Goal: Task Accomplishment & Management: Use online tool/utility

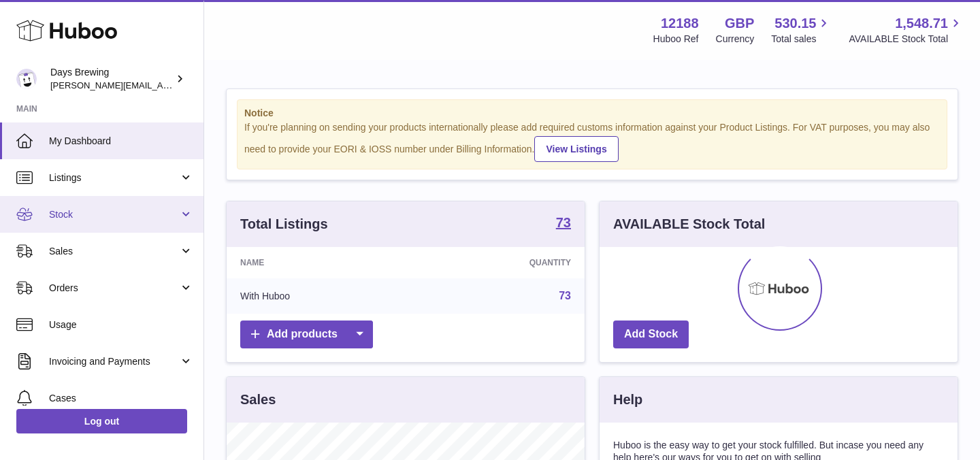
scroll to position [212, 358]
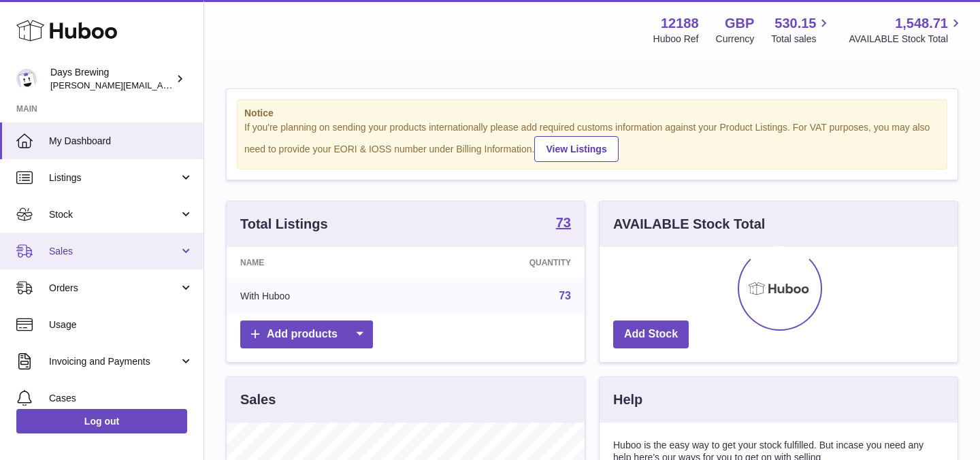
click at [78, 253] on span "Sales" at bounding box center [114, 251] width 130 height 13
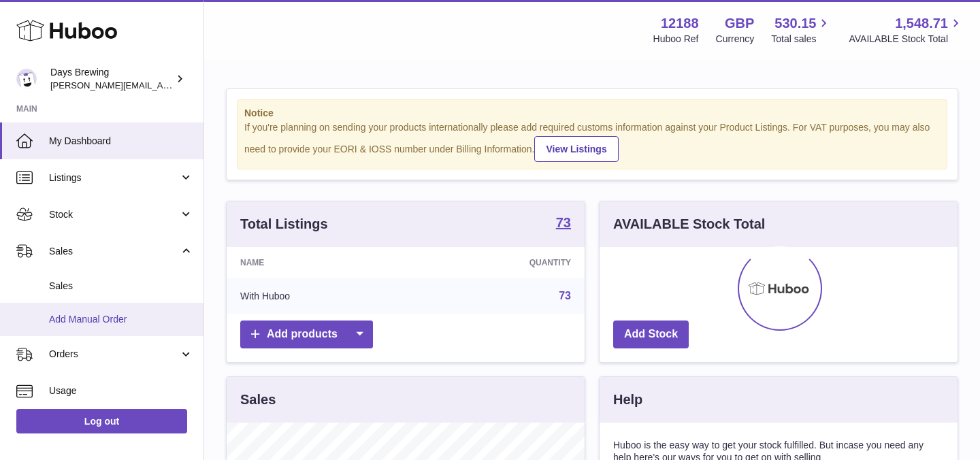
click at [72, 313] on span "Add Manual Order" at bounding box center [121, 319] width 144 height 13
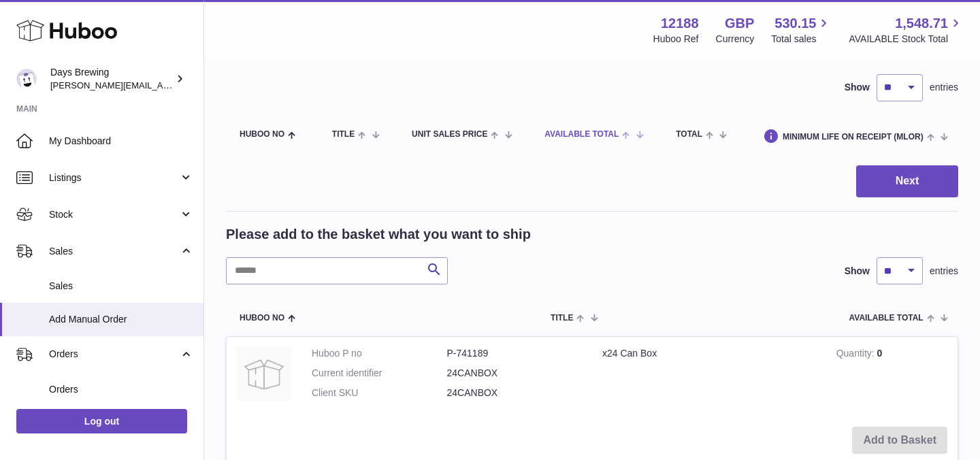
scroll to position [114, 0]
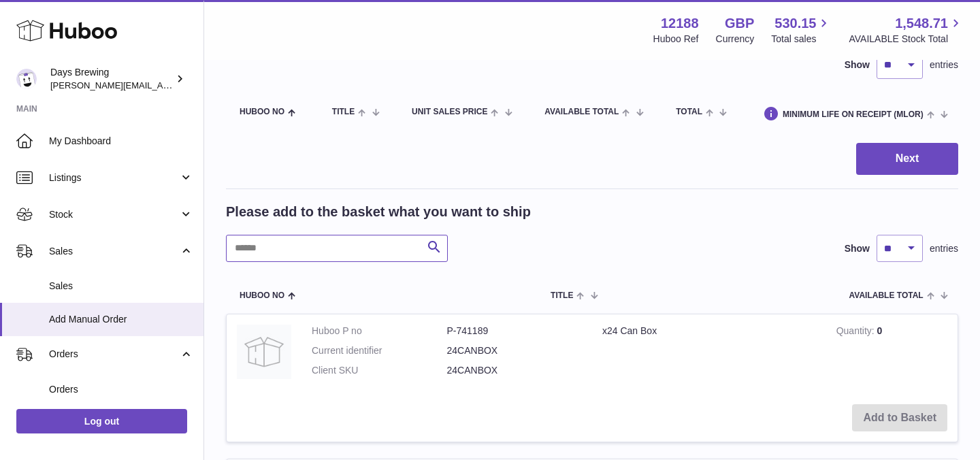
click at [390, 246] on input "text" at bounding box center [337, 248] width 222 height 27
type input "*****"
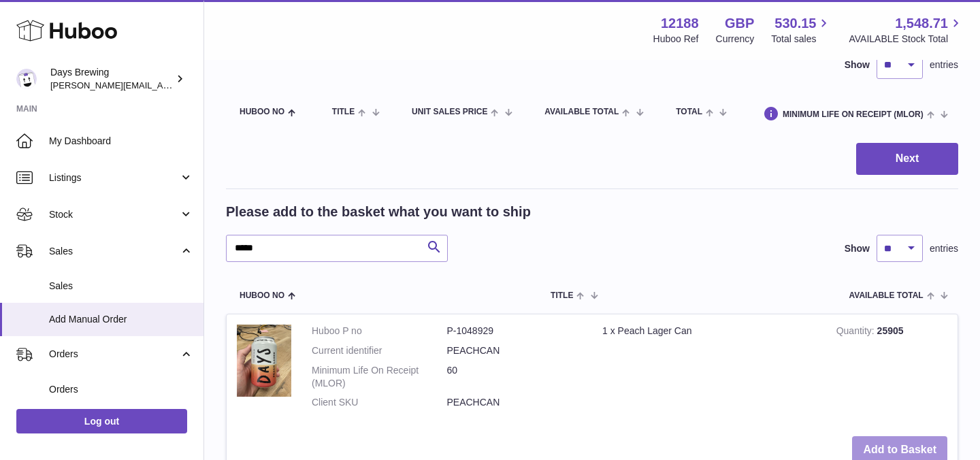
click at [875, 446] on button "Add to Basket" at bounding box center [899, 450] width 95 height 28
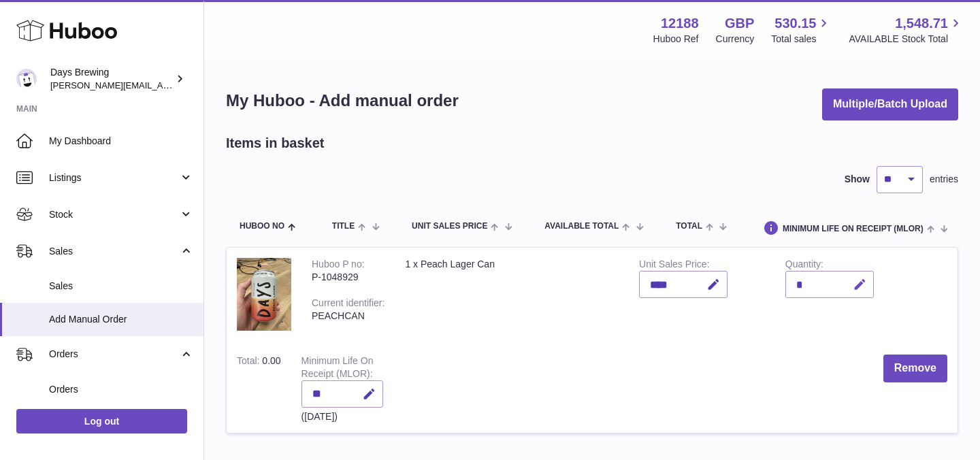
click at [863, 284] on icon "button" at bounding box center [859, 285] width 14 height 14
type input "**"
click at [918, 294] on td "Quantity **" at bounding box center [848, 296] width 146 height 97
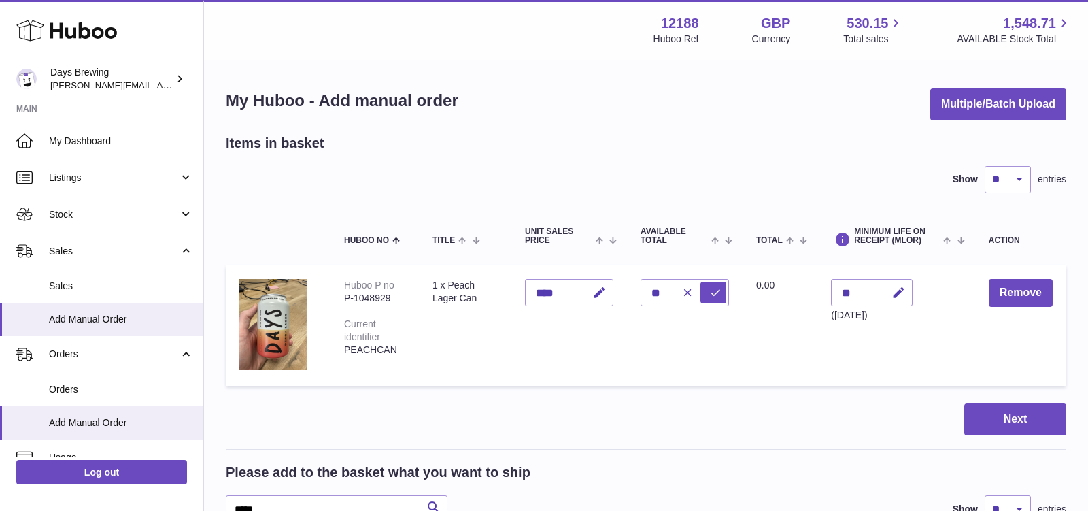
click at [979, 223] on th "Action" at bounding box center [1020, 236] width 91 height 45
click at [979, 295] on button "Remove" at bounding box center [1021, 293] width 64 height 28
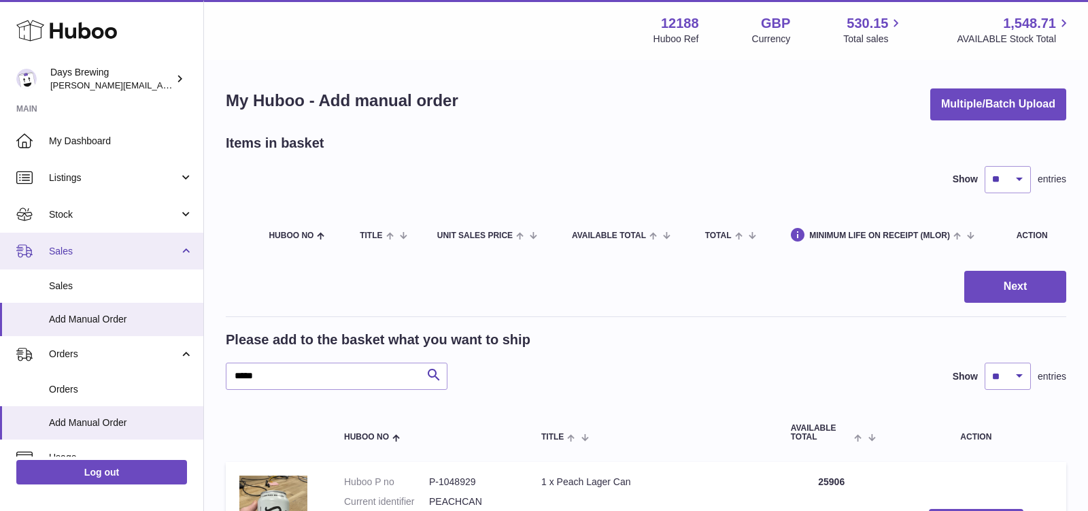
click at [105, 251] on span "Sales" at bounding box center [114, 251] width 130 height 13
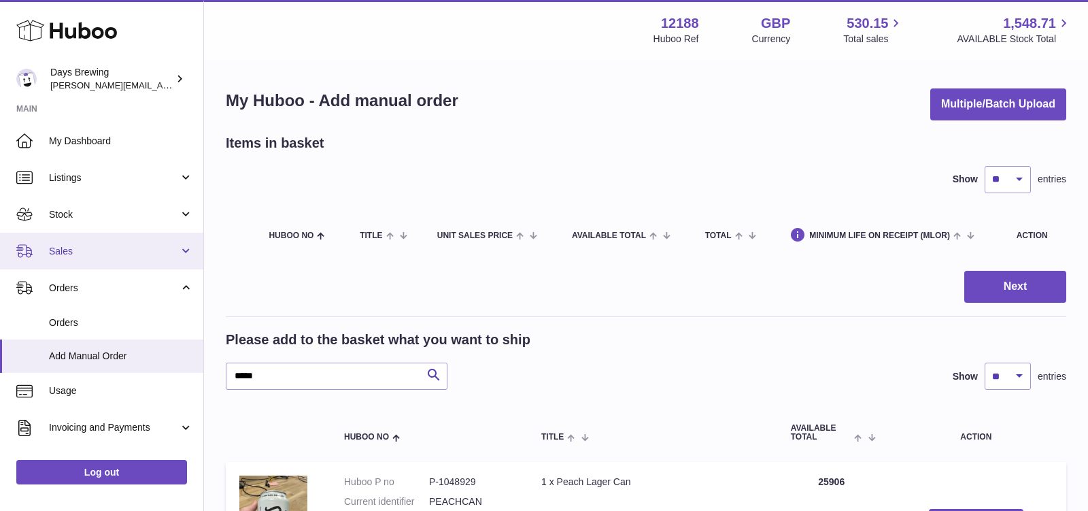
click at [105, 251] on span "Sales" at bounding box center [114, 251] width 130 height 13
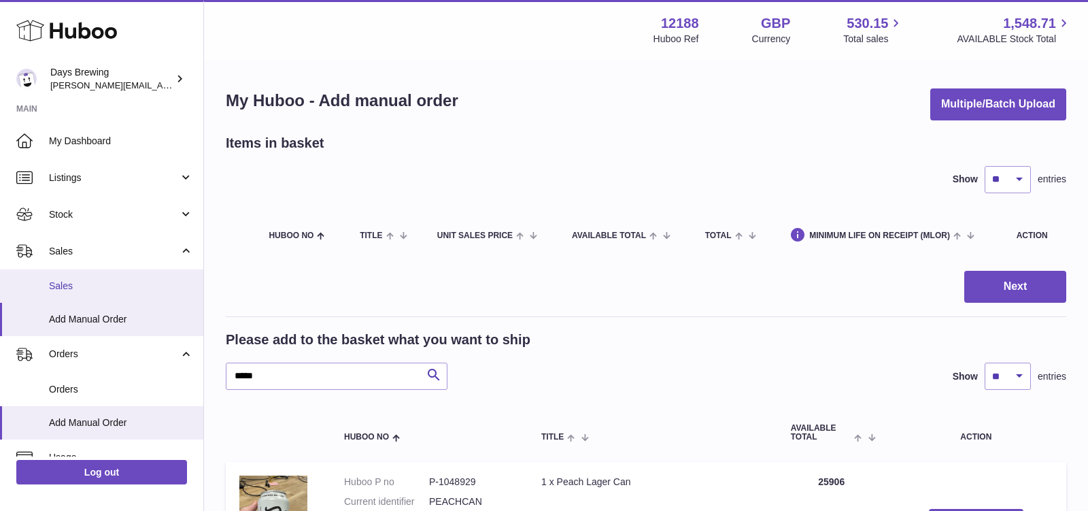
click at [95, 284] on span "Sales" at bounding box center [121, 286] width 144 height 13
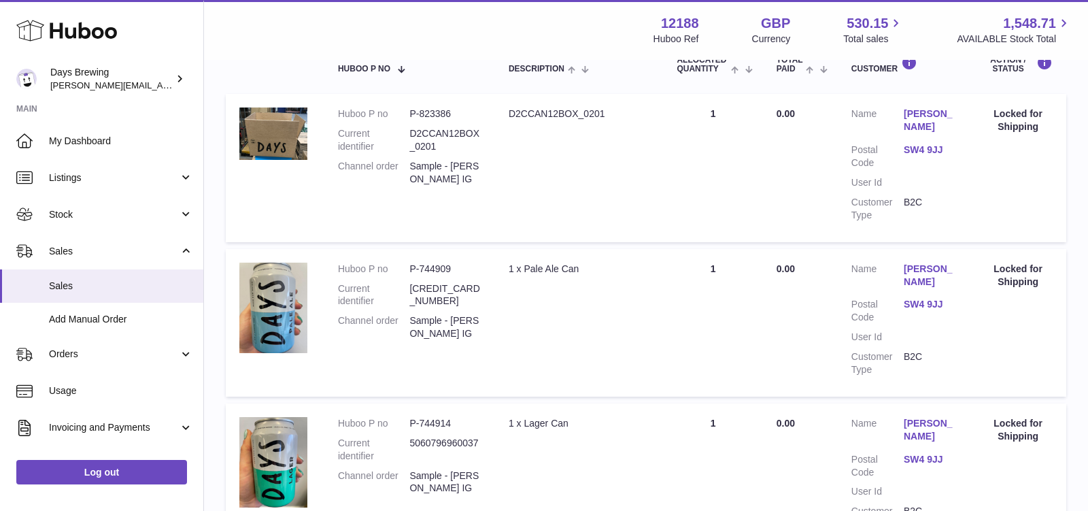
scroll to position [242, 0]
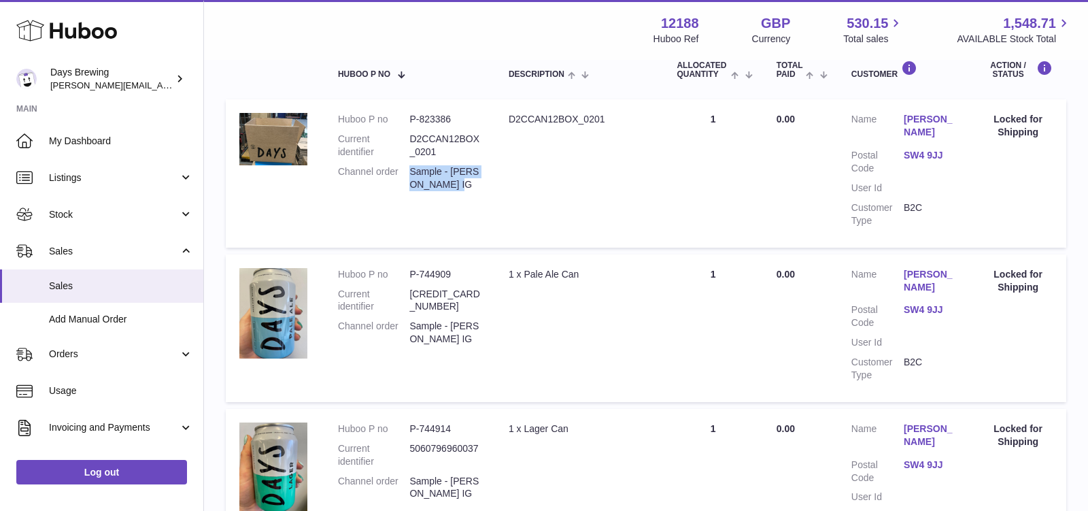
drag, startPoint x: 471, startPoint y: 186, endPoint x: 412, endPoint y: 166, distance: 61.7
click at [412, 166] on dd "Sample - [PERSON_NAME] IG" at bounding box center [444, 178] width 71 height 26
copy dd "Sample - [PERSON_NAME] IG"
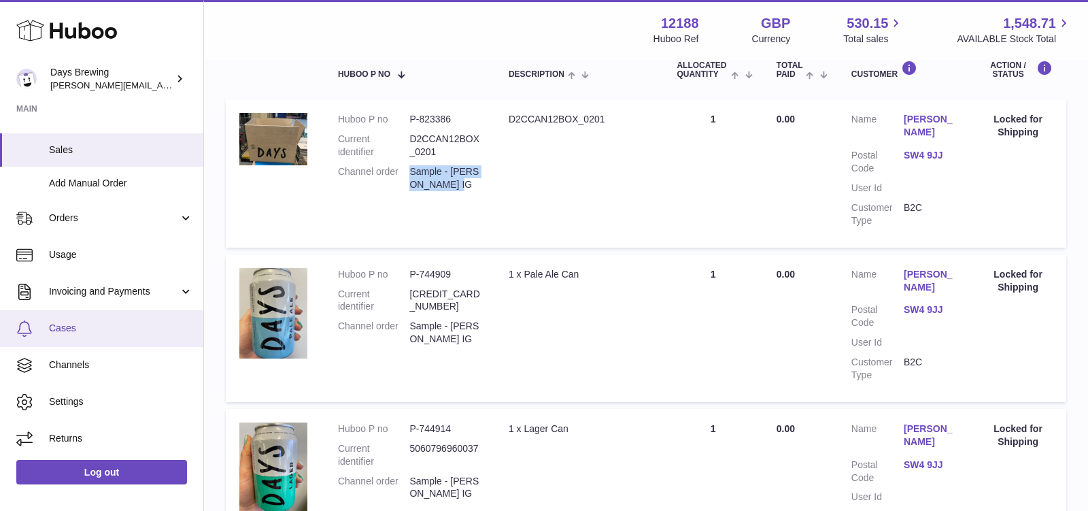
click at [73, 331] on span "Cases" at bounding box center [121, 328] width 144 height 13
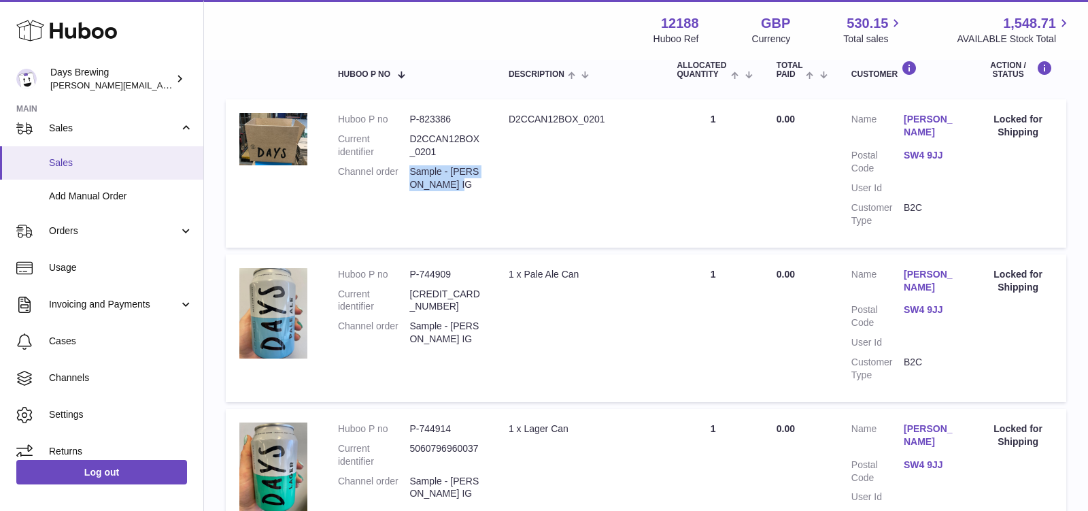
scroll to position [129, 0]
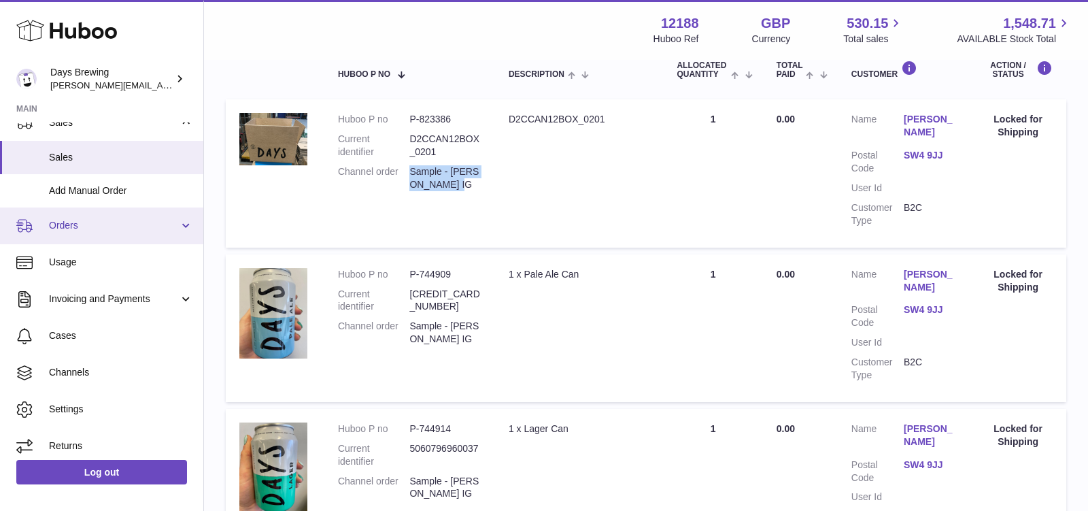
click at [90, 235] on link "Orders" at bounding box center [101, 225] width 203 height 37
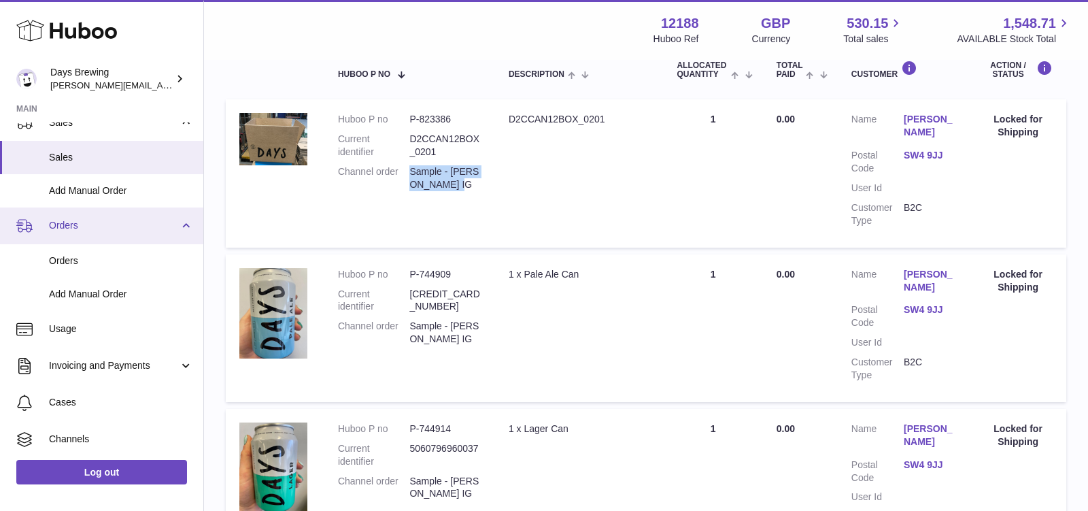
click at [90, 235] on link "Orders" at bounding box center [101, 225] width 203 height 37
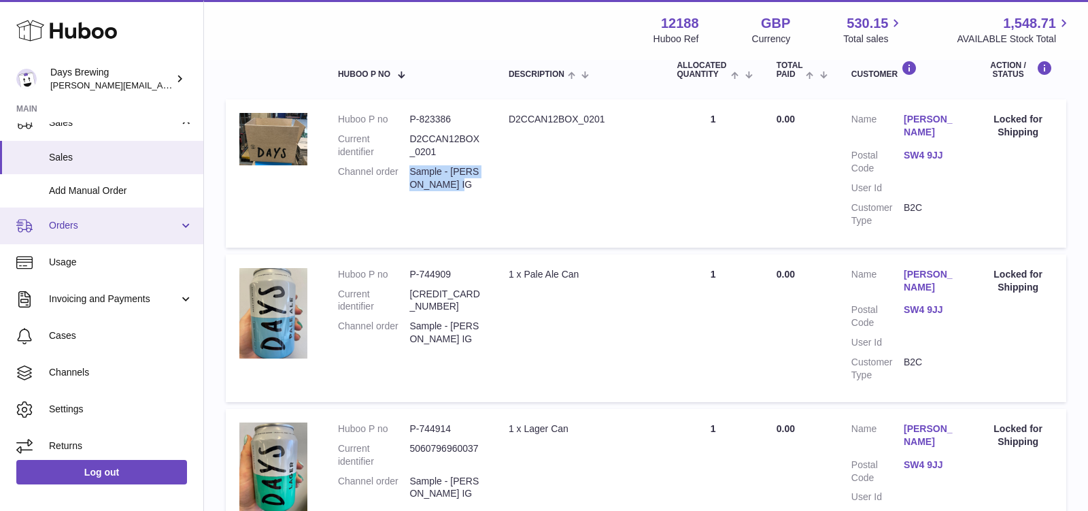
click at [90, 235] on link "Orders" at bounding box center [101, 225] width 203 height 37
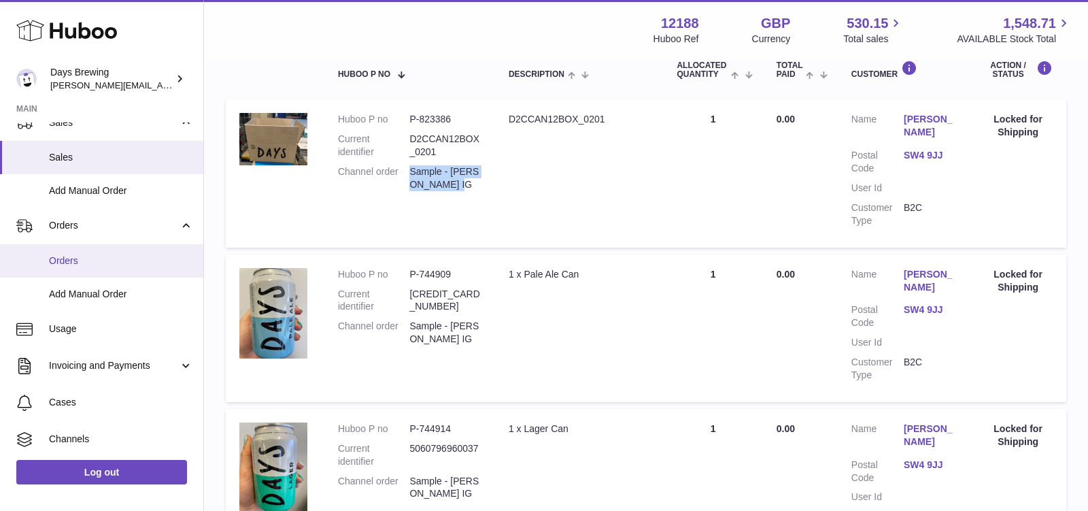
click at [84, 263] on span "Orders" at bounding box center [121, 260] width 144 height 13
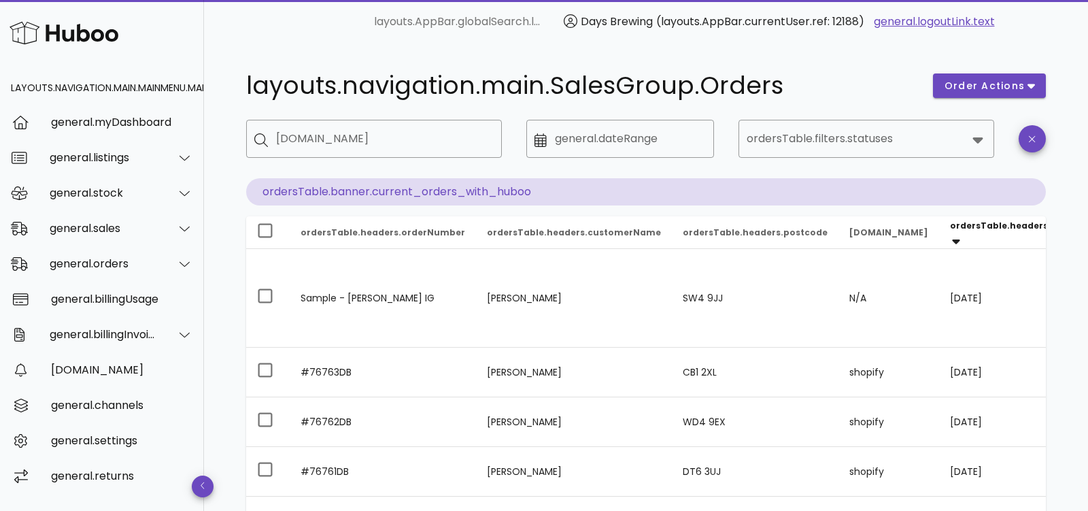
click at [63, 33] on img at bounding box center [64, 32] width 109 height 29
click at [46, 33] on img at bounding box center [64, 32] width 109 height 29
click at [17, 39] on img at bounding box center [64, 32] width 109 height 29
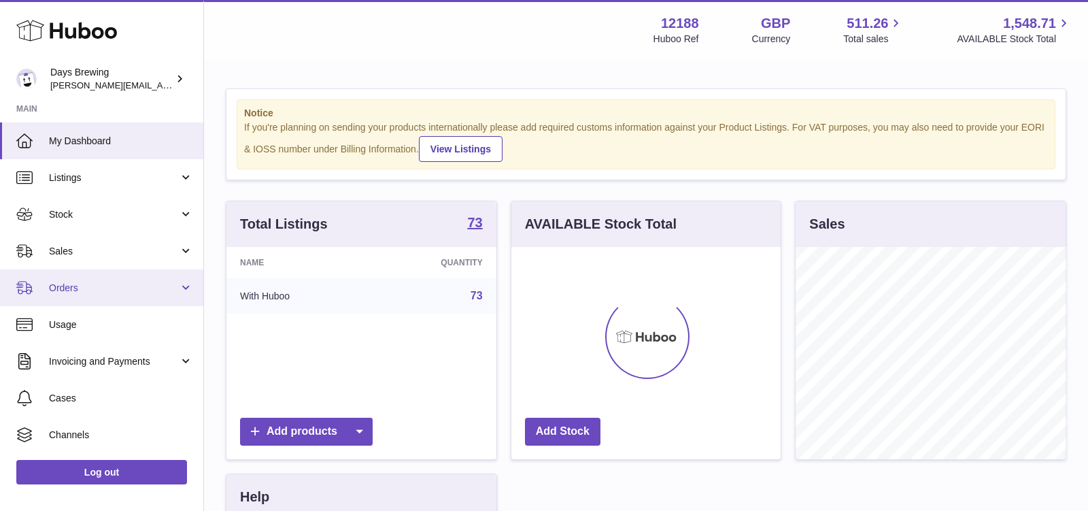
scroll to position [212, 270]
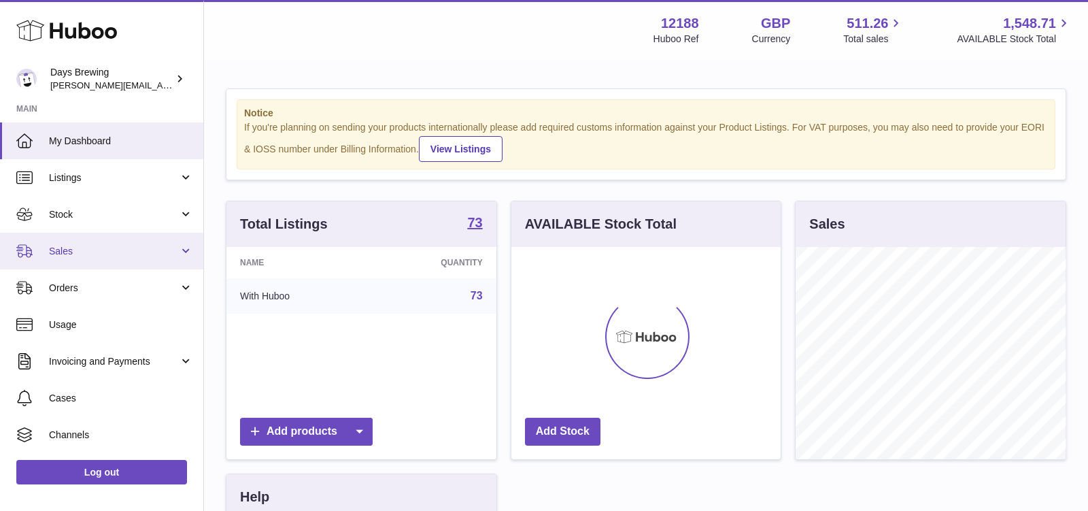
click at [86, 259] on link "Sales" at bounding box center [101, 251] width 203 height 37
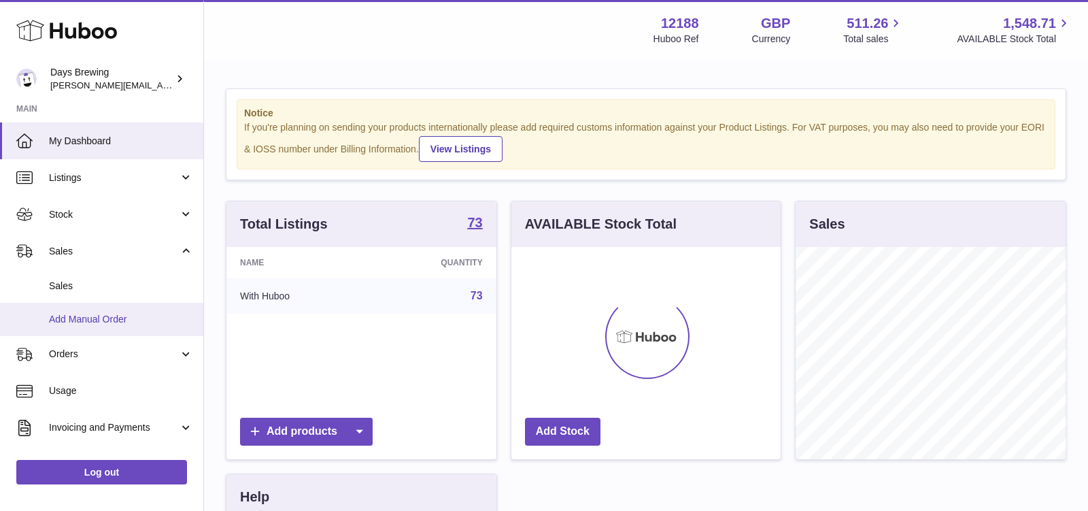
click at [84, 322] on span "Add Manual Order" at bounding box center [121, 319] width 144 height 13
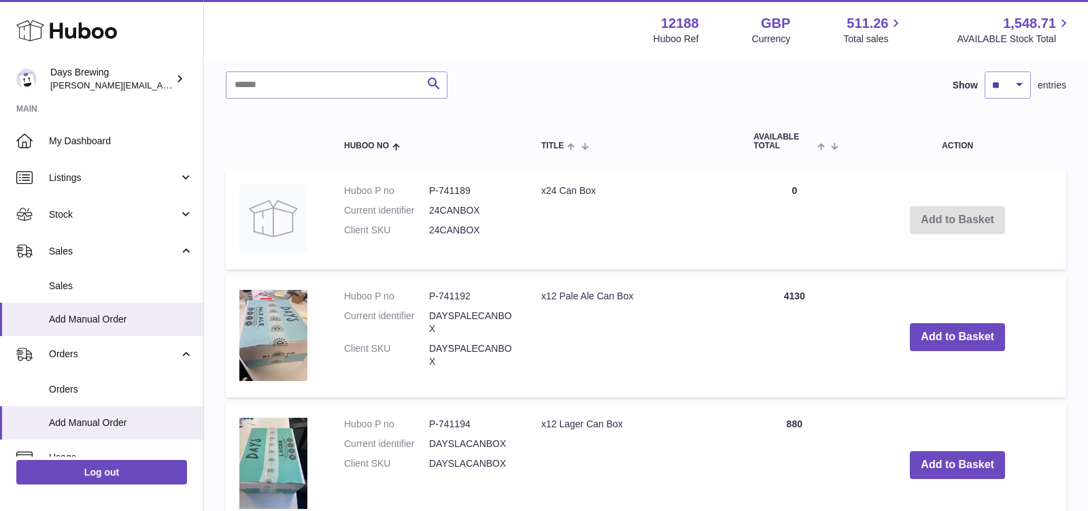
scroll to position [293, 0]
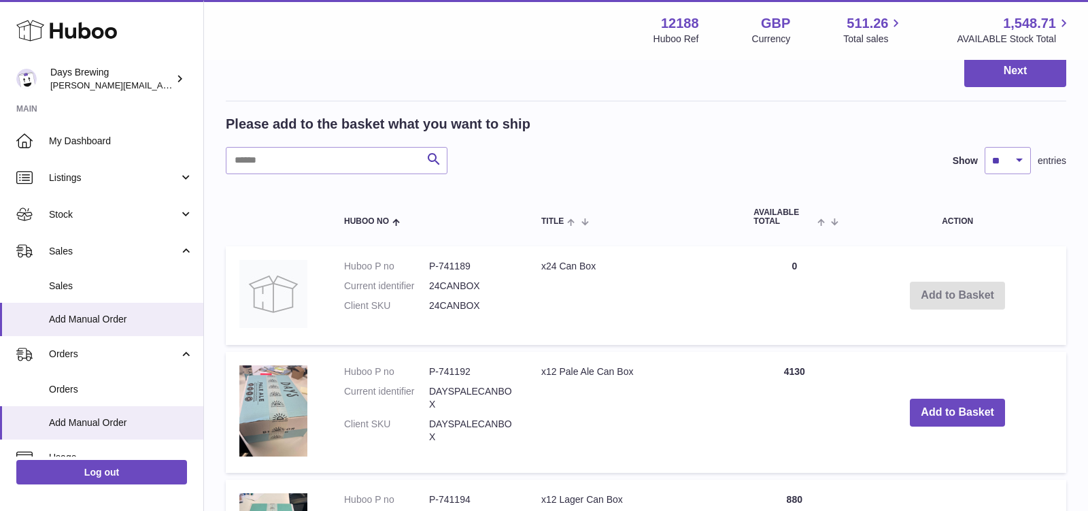
scroll to position [218, 0]
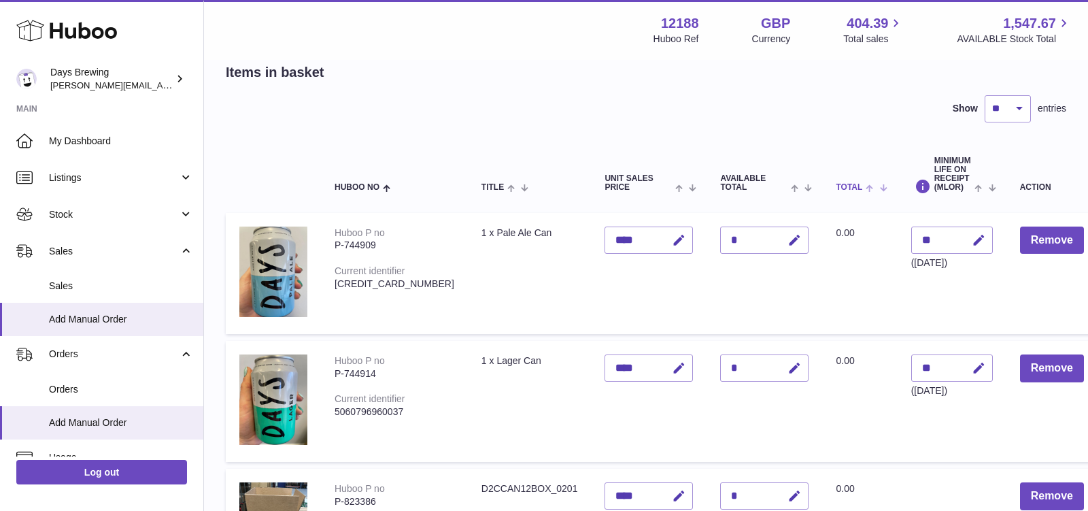
scroll to position [73, 0]
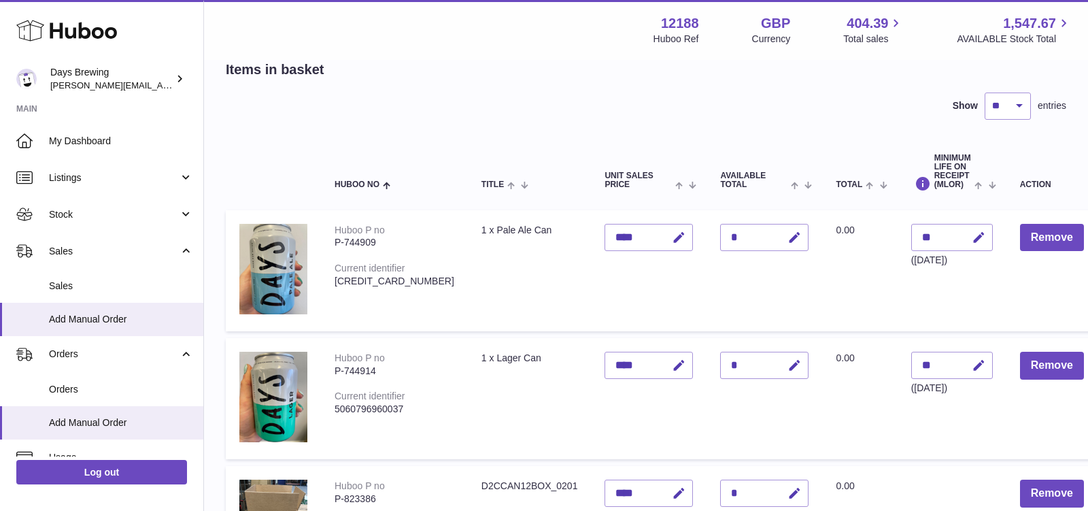
click at [836, 228] on span "0.00" at bounding box center [845, 229] width 18 height 11
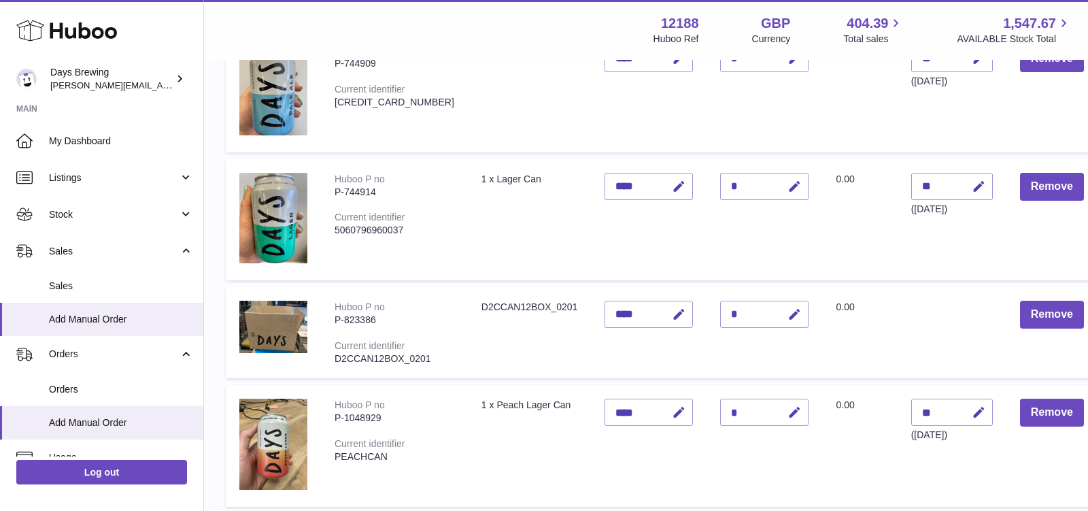
scroll to position [240, 0]
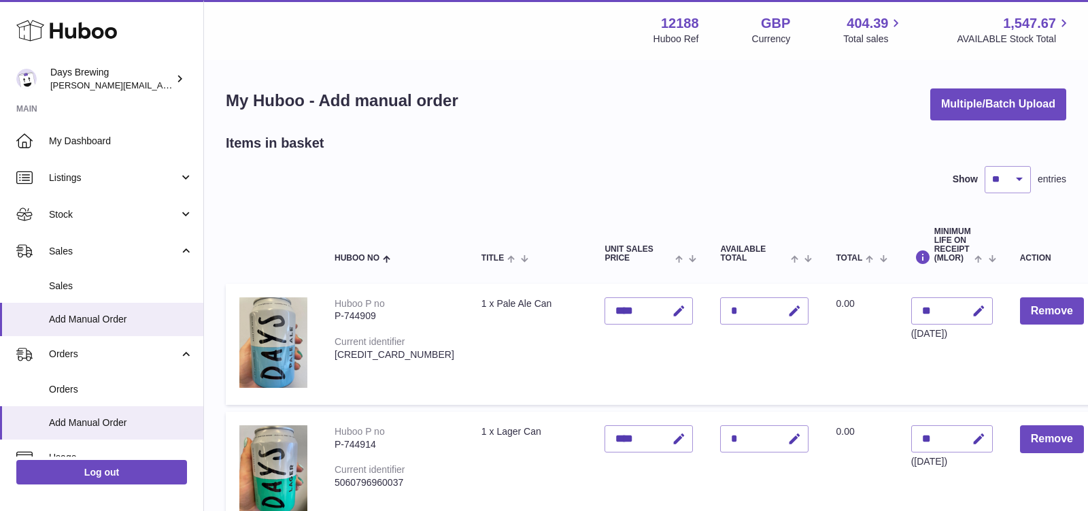
click at [784, 169] on div "Show ** ** ** *** entries" at bounding box center [646, 179] width 841 height 27
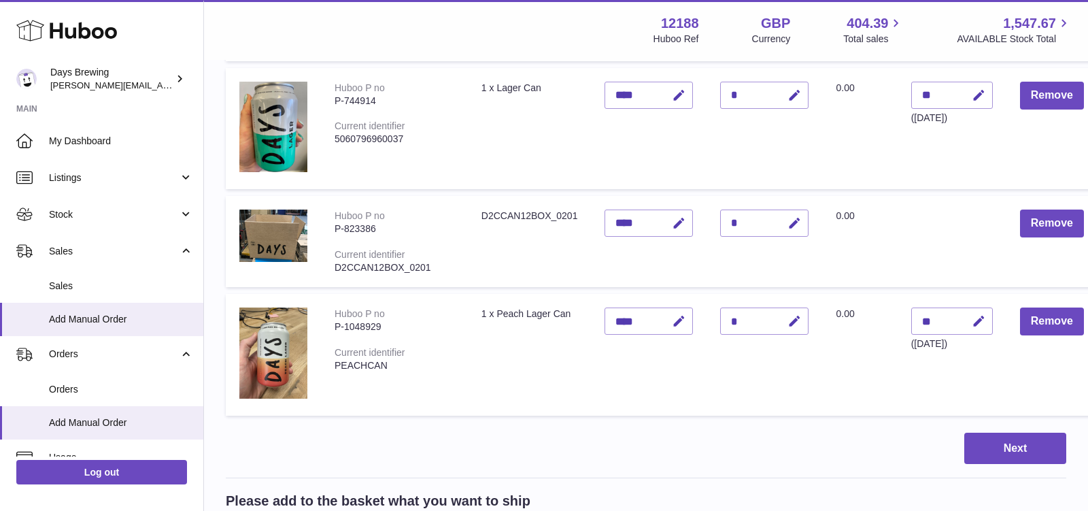
scroll to position [349, 0]
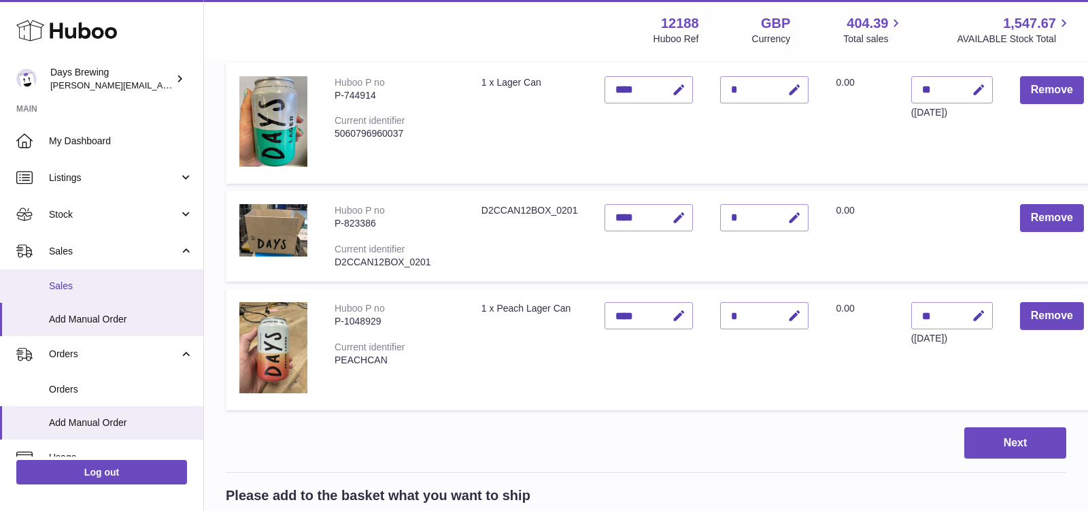
click at [86, 287] on span "Sales" at bounding box center [121, 286] width 144 height 13
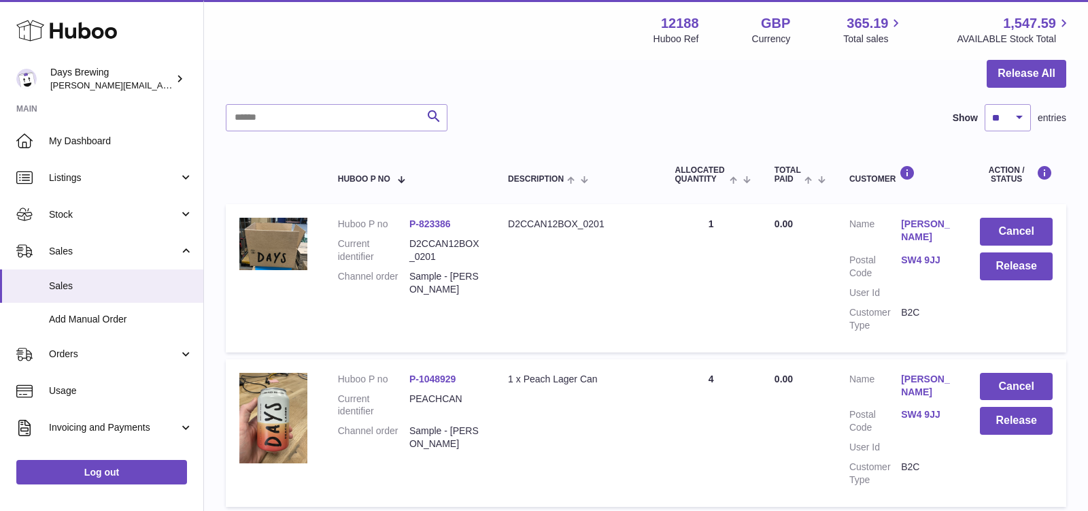
scroll to position [147, 0]
